Goal: Transaction & Acquisition: Purchase product/service

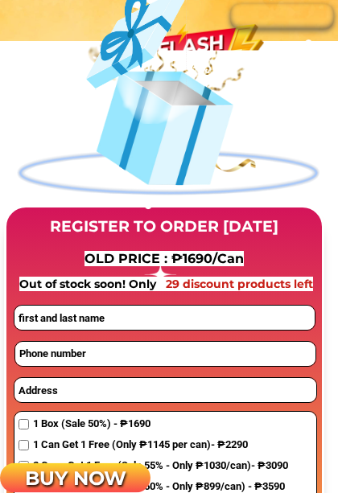
scroll to position [1153, 0]
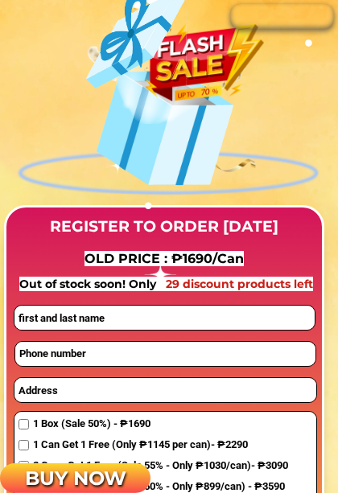
click at [0, 307] on div "REGISTER TO ORDER [DATE] OLD PRICE : ₱1690/Can Out of stock soon! Only 29 disco…" at bounding box center [169, 296] width 338 height 640
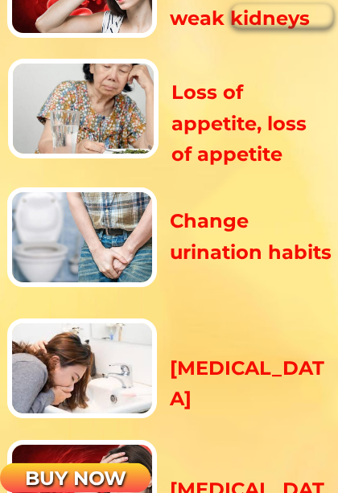
scroll to position [2151, 0]
click at [80, 269] on div at bounding box center [82, 238] width 150 height 100
click at [3, 40] on div "8 signs of weak kidneys should not be subjective Swelling – Typical sign of wea…" at bounding box center [169, 343] width 338 height 1453
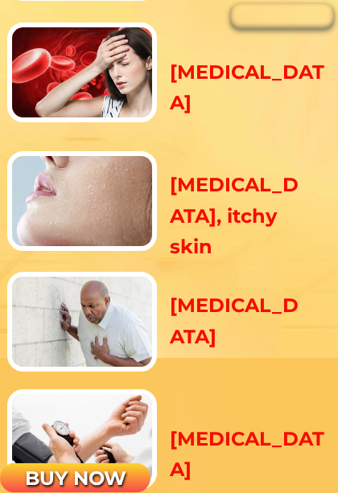
scroll to position [2570, 0]
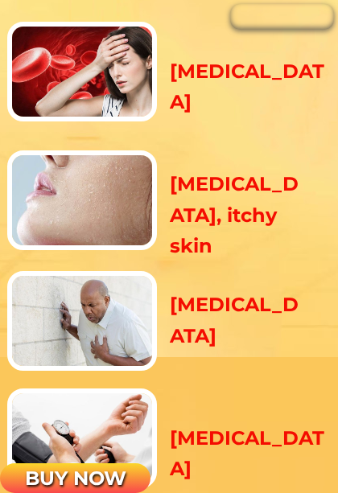
click at [81, 309] on div at bounding box center [82, 321] width 150 height 100
click at [85, 314] on div at bounding box center [82, 321] width 150 height 100
click at [82, 311] on div at bounding box center [82, 321] width 150 height 100
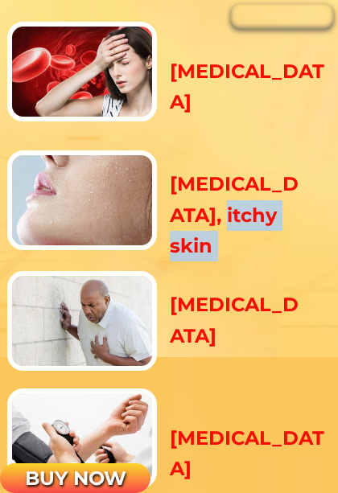
click at [216, 203] on h3 "[MEDICAL_DATA], itchy skin" at bounding box center [235, 215] width 131 height 93
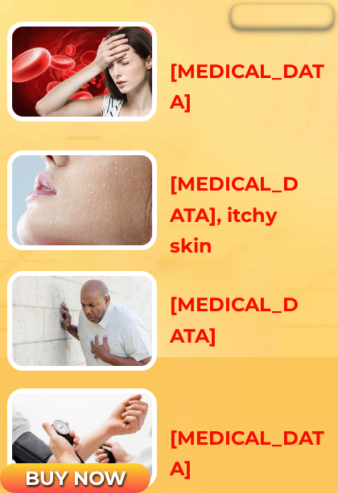
click at [214, 204] on h3 "[MEDICAL_DATA], itchy skin" at bounding box center [235, 215] width 131 height 93
click at [116, 115] on div at bounding box center [82, 72] width 150 height 100
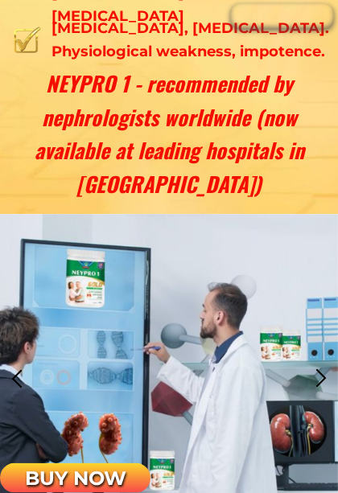
scroll to position [7363, 0]
click at [33, 175] on h3 "NEYPRO 1 - recommended by nephrologists worldwide (now available at leading hos…" at bounding box center [169, 134] width 316 height 134
click at [151, 347] on div at bounding box center [169, 378] width 338 height 329
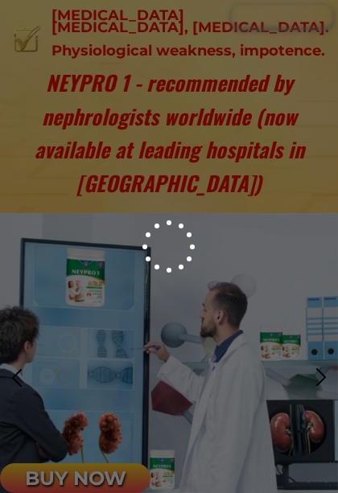
scroll to position [0, 0]
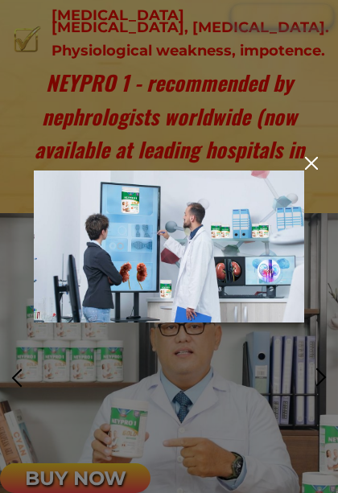
click at [143, 281] on img at bounding box center [169, 247] width 270 height 152
click at [306, 163] on div at bounding box center [311, 163] width 13 height 13
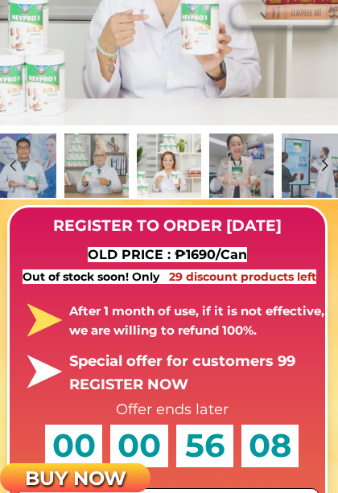
scroll to position [7782, 0]
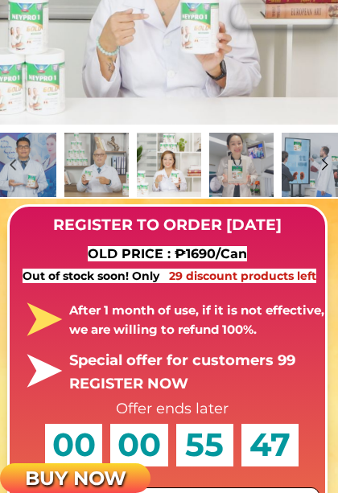
click at [165, 177] on div at bounding box center [169, 165] width 64 height 64
click at [230, 169] on div at bounding box center [241, 165] width 64 height 64
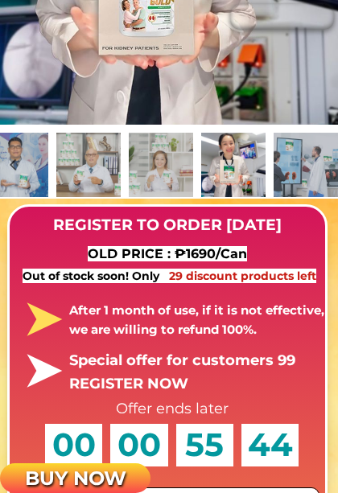
click at [132, 171] on div at bounding box center [161, 165] width 64 height 64
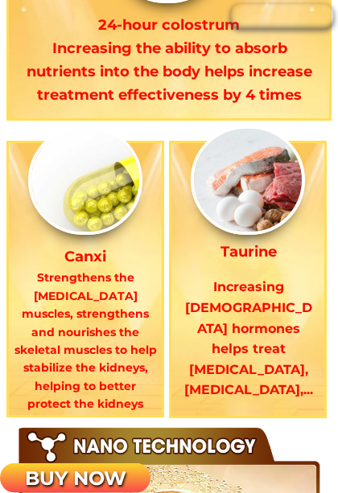
scroll to position [10446, 0]
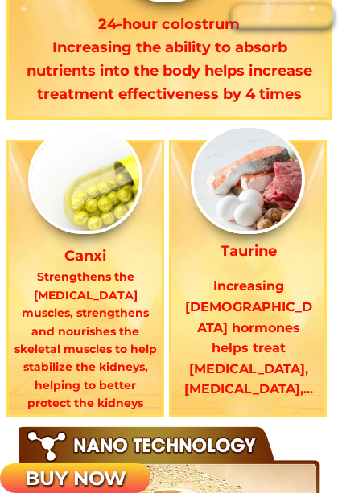
click at [143, 452] on p "BUY NOW" at bounding box center [75, 479] width 151 height 31
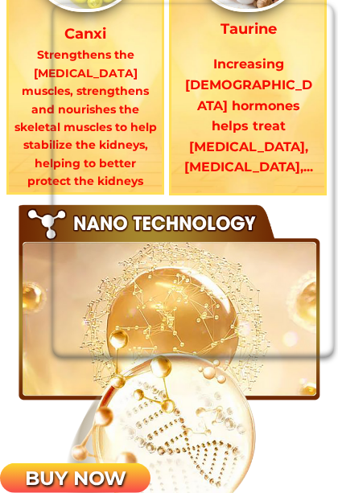
scroll to position [10668, 0]
click at [311, 4] on iframe at bounding box center [193, 181] width 282 height 354
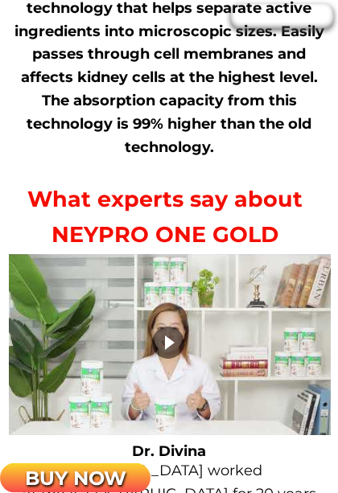
scroll to position [11223, 0]
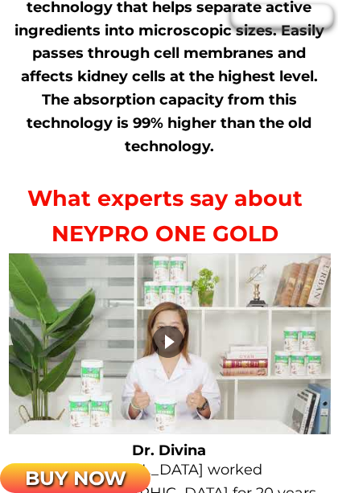
click at [163, 342] on div at bounding box center [168, 342] width 32 height 32
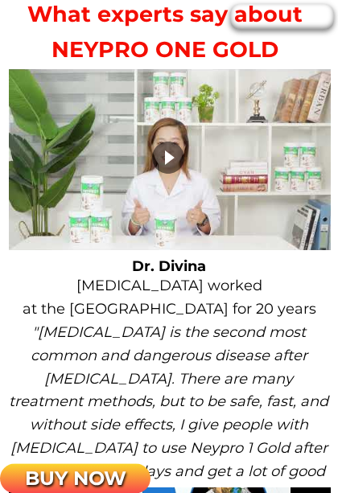
scroll to position [11408, 0]
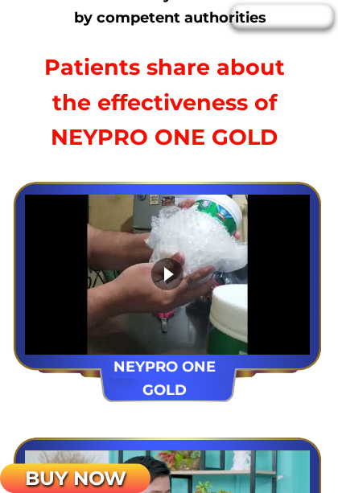
scroll to position [12944, 0]
click at [159, 277] on div at bounding box center [167, 274] width 32 height 32
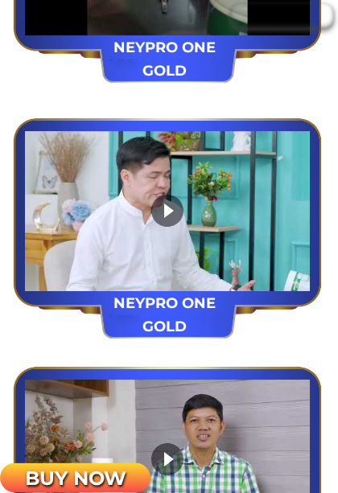
scroll to position [13264, 0]
click at [162, 218] on div at bounding box center [167, 211] width 32 height 32
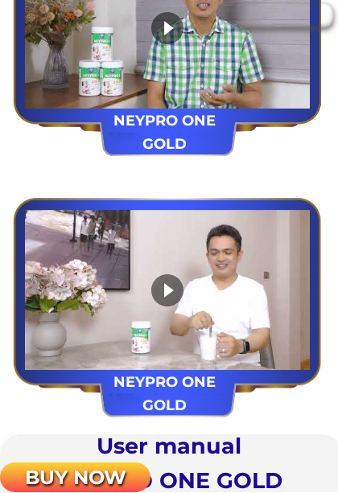
click at [162, 294] on div at bounding box center [167, 291] width 32 height 32
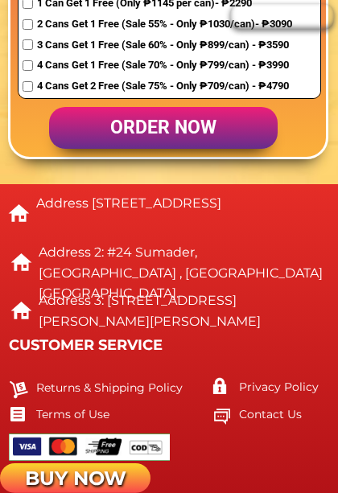
scroll to position [17238, 0]
click at [211, 452] on div "Address [STREET_ADDRESS] Address 2: [STREET_ADDRESS]. Address 3: [GEOGRAPHIC_DA…" at bounding box center [181, 327] width 351 height 268
click at [225, 452] on div "Address [STREET_ADDRESS] Address 2: [STREET_ADDRESS]. Address 3: [GEOGRAPHIC_DA…" at bounding box center [169, 339] width 338 height 310
click at [229, 452] on div "Address [STREET_ADDRESS] Address 2: [STREET_ADDRESS]. Address 3: [GEOGRAPHIC_DA…" at bounding box center [169, 339] width 338 height 310
click at [233, 452] on div "Address [STREET_ADDRESS] Address 2: [STREET_ADDRESS]. Address 3: [GEOGRAPHIC_DA…" at bounding box center [169, 339] width 338 height 310
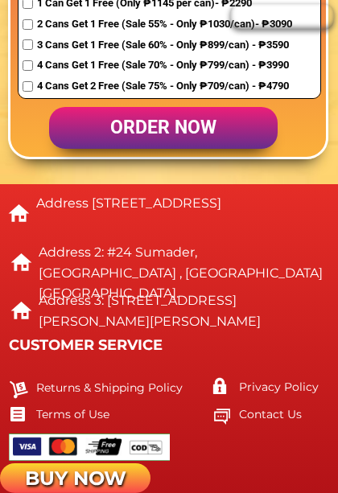
click at [222, 452] on div "Address [STREET_ADDRESS] Address 2: [STREET_ADDRESS]. Address 3: [GEOGRAPHIC_DA…" at bounding box center [169, 339] width 338 height 310
click at [126, 126] on p "order now" at bounding box center [163, 128] width 229 height 42
click at [139, 130] on p "order now" at bounding box center [163, 128] width 229 height 42
click at [141, 148] on p "order now" at bounding box center [163, 128] width 229 height 42
